Goal: Complete application form: Complete application form

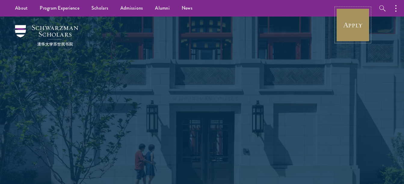
click at [352, 38] on link "Apply" at bounding box center [353, 25] width 34 height 34
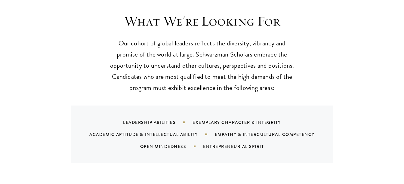
scroll to position [570, 0]
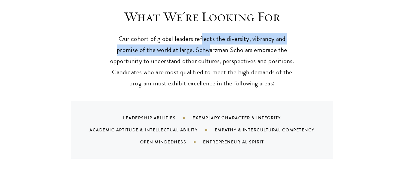
drag, startPoint x: 203, startPoint y: 29, endPoint x: 208, endPoint y: 42, distance: 14.1
click at [208, 42] on p "Our cohort of global leaders reflects the diversity, vibrancy and promise of th…" at bounding box center [202, 61] width 186 height 56
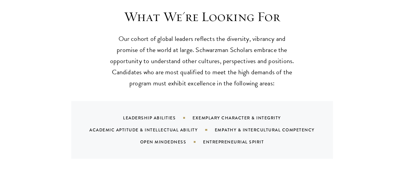
drag, startPoint x: 208, startPoint y: 42, endPoint x: 197, endPoint y: 72, distance: 31.9
click at [197, 72] on p "Our cohort of global leaders reflects the diversity, vibrancy and promise of th…" at bounding box center [202, 61] width 186 height 56
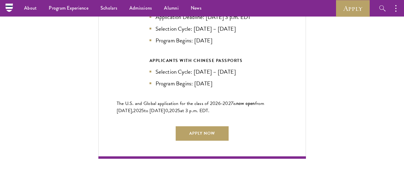
scroll to position [1376, 0]
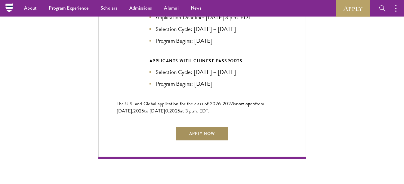
click at [219, 128] on link "Apply Now" at bounding box center [202, 134] width 53 height 14
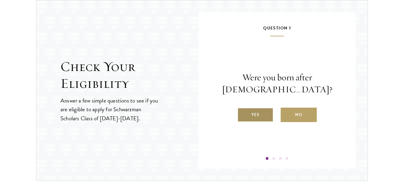
click at [264, 113] on label "Yes" at bounding box center [255, 115] width 36 height 14
click at [243, 113] on input "Yes" at bounding box center [239, 110] width 5 height 5
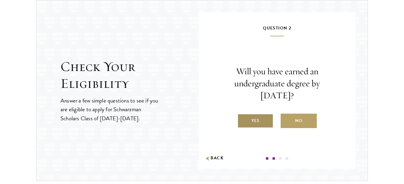
click at [262, 126] on label "Yes" at bounding box center [255, 121] width 36 height 14
click at [243, 120] on input "Yes" at bounding box center [239, 116] width 5 height 5
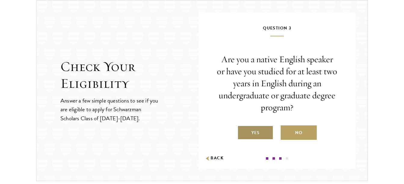
click at [258, 135] on label "Yes" at bounding box center [255, 132] width 36 height 14
click at [243, 132] on input "Yes" at bounding box center [239, 128] width 5 height 5
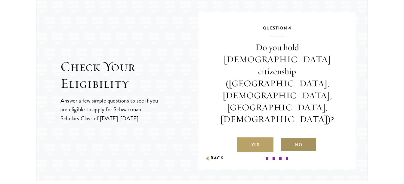
click at [301, 137] on label "No" at bounding box center [298, 144] width 36 height 14
click at [286, 138] on input "No" at bounding box center [282, 140] width 5 height 5
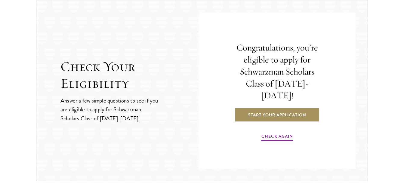
click at [276, 111] on link "Start Your Application" at bounding box center [276, 115] width 85 height 14
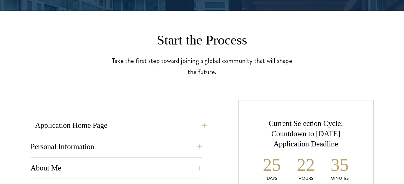
scroll to position [145, 0]
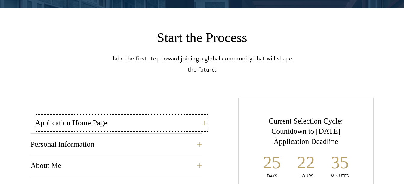
click at [144, 125] on button "Application Home Page" at bounding box center [120, 123] width 171 height 14
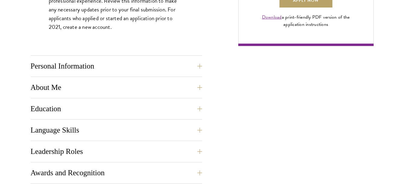
scroll to position [502, 0]
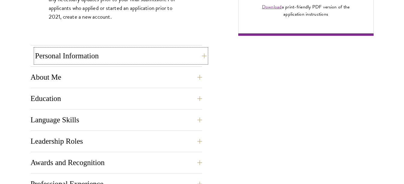
click at [111, 57] on button "Personal Information" at bounding box center [120, 56] width 171 height 14
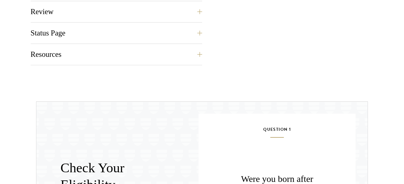
scroll to position [681, 0]
click at [167, 60] on button "Resources" at bounding box center [120, 54] width 171 height 14
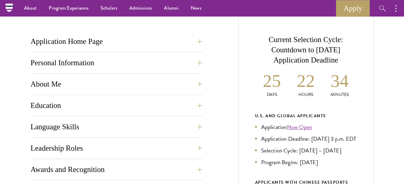
scroll to position [227, 0]
click at [300, 128] on link "Now Open" at bounding box center [299, 127] width 25 height 9
